Goal: Manage account settings

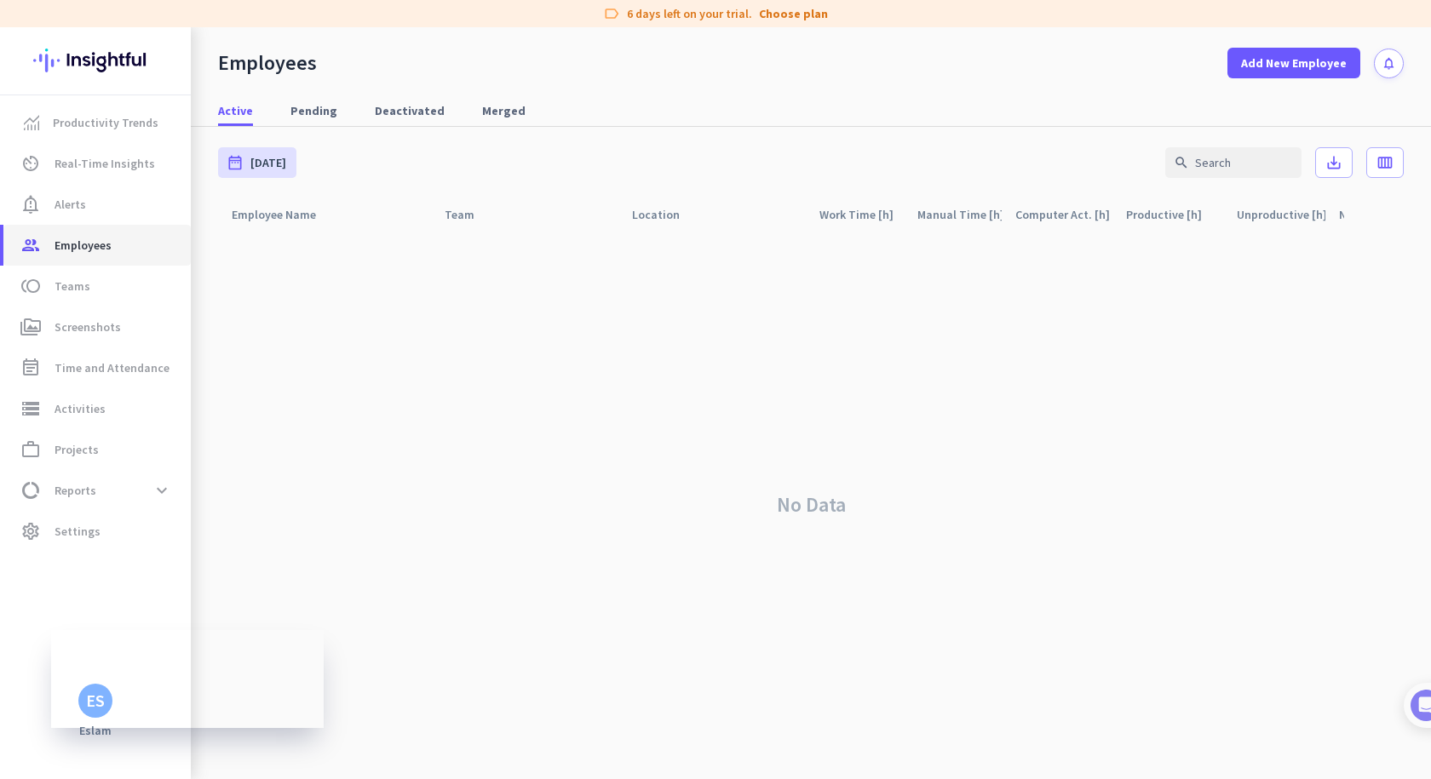
click at [100, 248] on span "Employees" at bounding box center [83, 245] width 57 height 20
click at [290, 107] on span "Pending" at bounding box center [313, 110] width 47 height 17
click at [244, 118] on span "Active" at bounding box center [235, 110] width 35 height 17
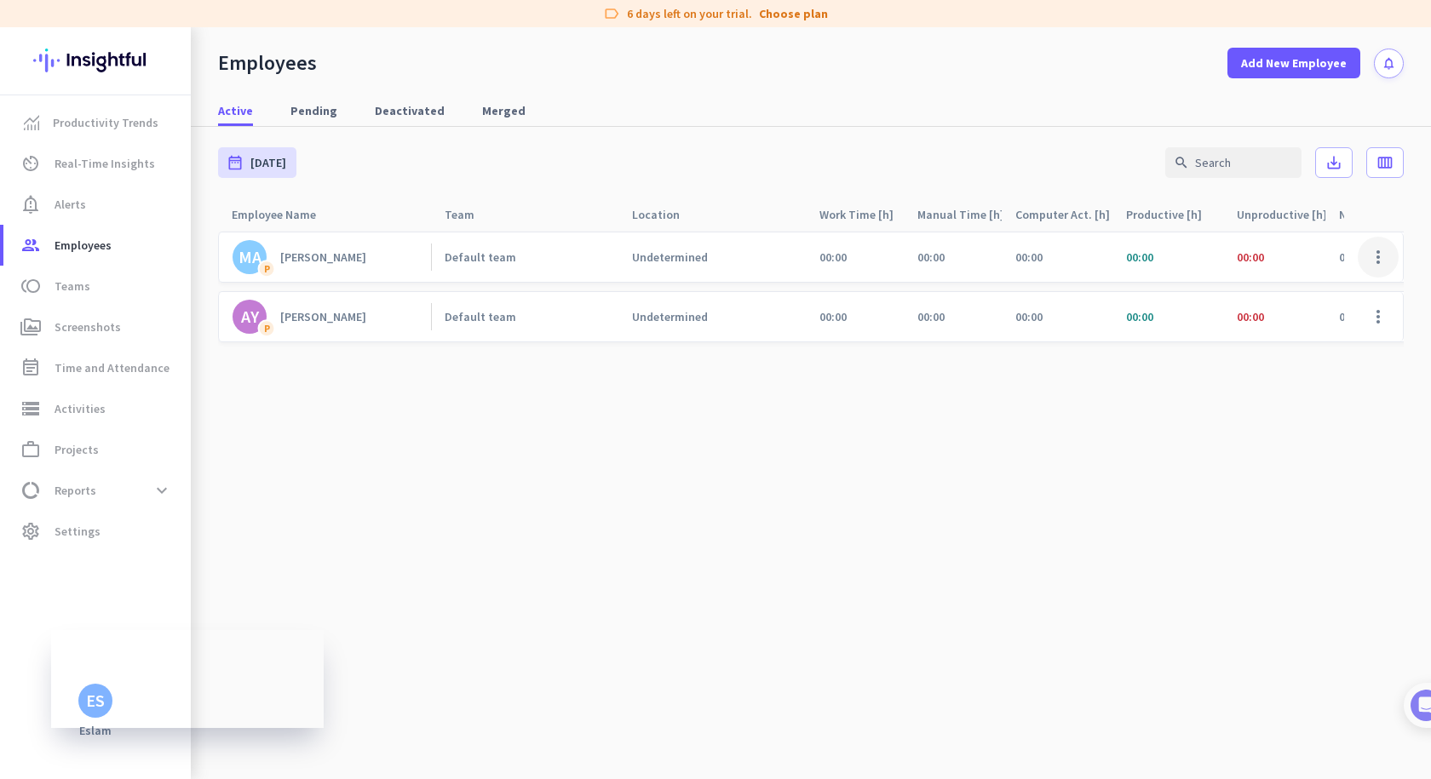
click at [1390, 258] on span at bounding box center [1377, 257] width 41 height 41
click at [1070, 347] on div at bounding box center [715, 389] width 1431 height 779
click at [291, 263] on div "[PERSON_NAME]" at bounding box center [323, 257] width 86 height 15
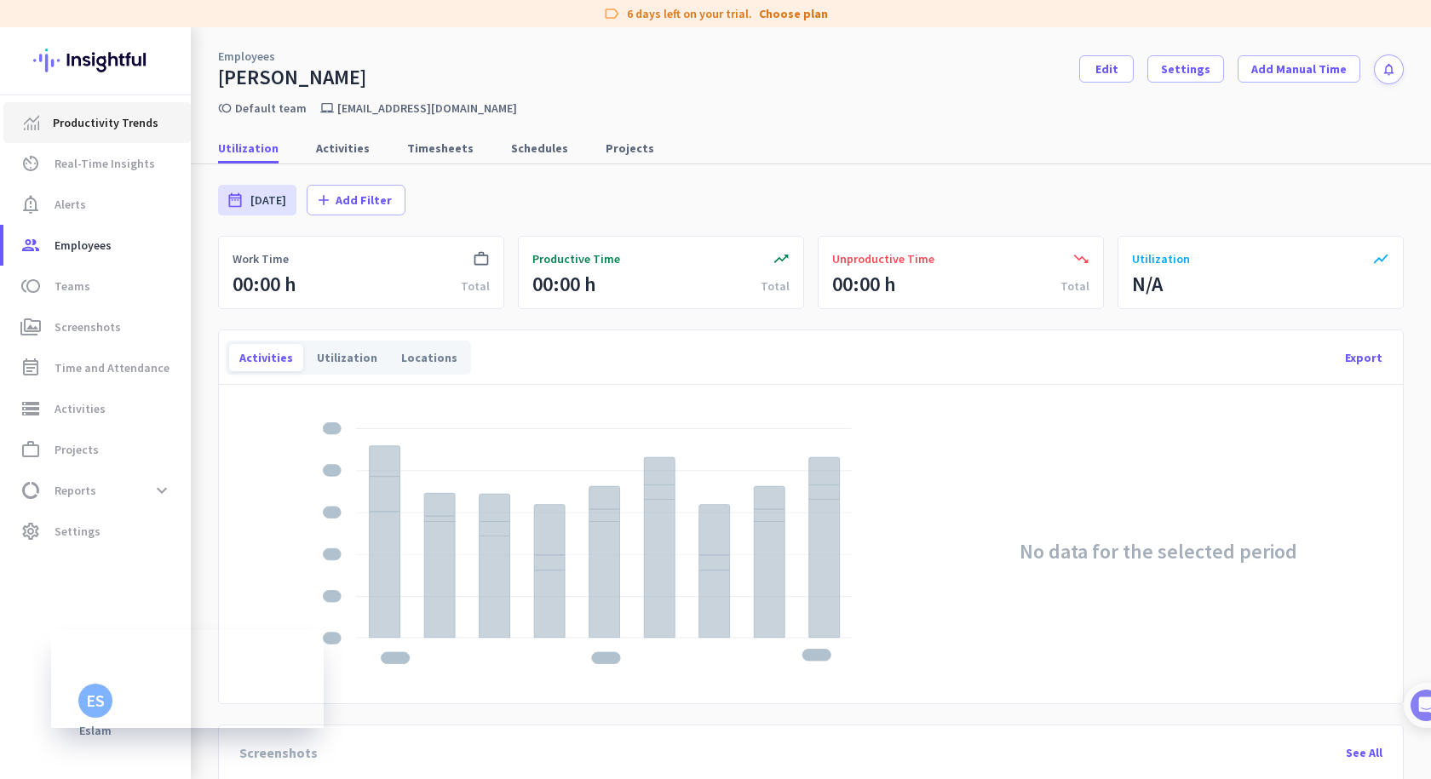
drag, startPoint x: 127, startPoint y: 112, endPoint x: 143, endPoint y: 121, distance: 18.3
click at [127, 112] on span "Productivity Trends" at bounding box center [106, 122] width 106 height 20
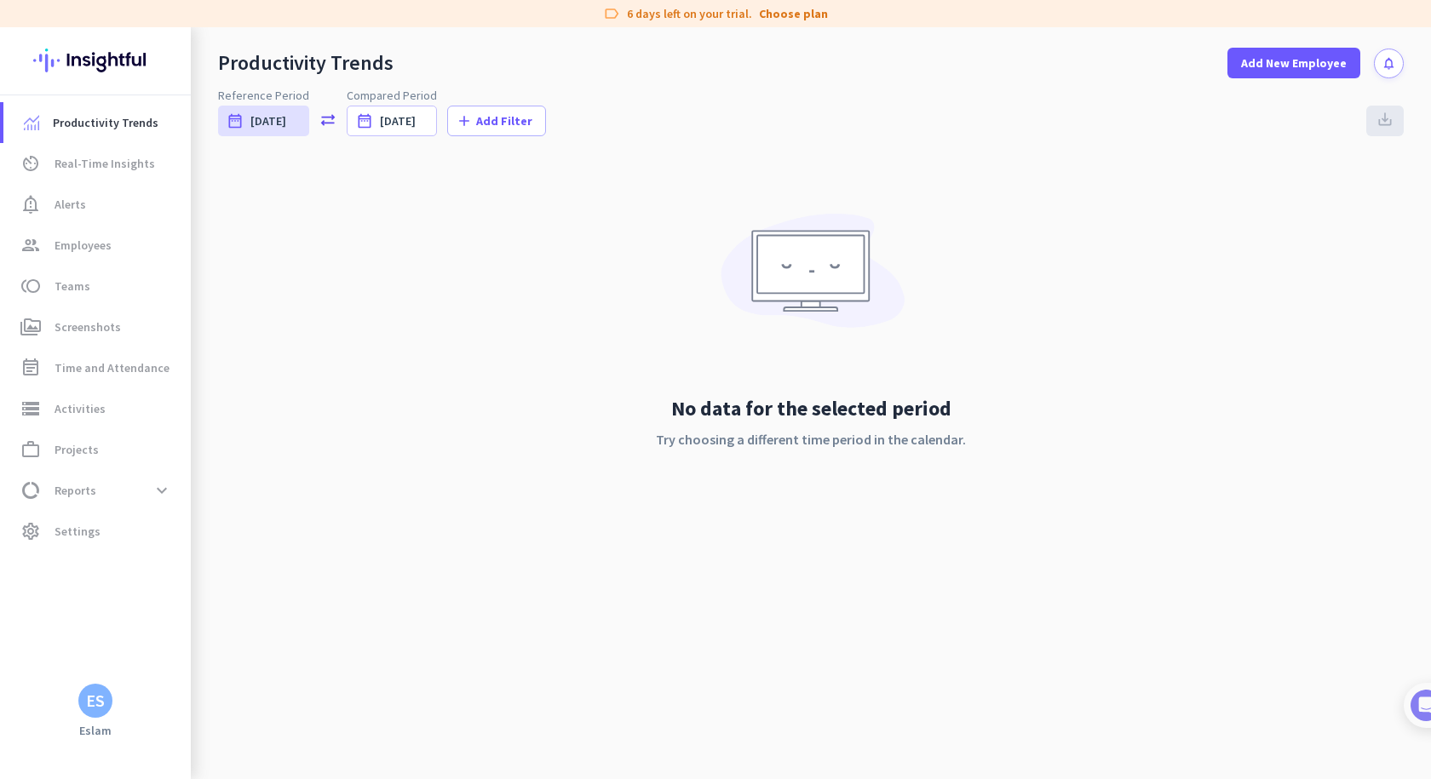
click at [95, 709] on div "ES" at bounding box center [95, 700] width 19 height 17
click at [200, 578] on span "Personal Settings" at bounding box center [186, 576] width 103 height 15
